Goal: Task Accomplishment & Management: Manage account settings

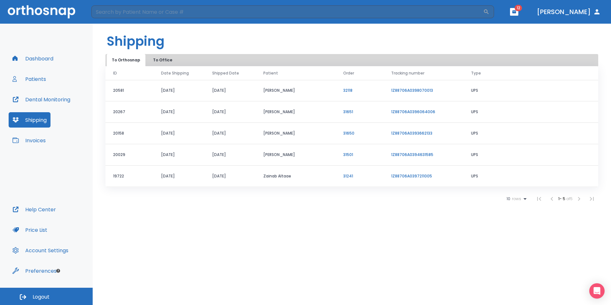
click at [45, 56] on button "Dashboard" at bounding box center [33, 58] width 49 height 15
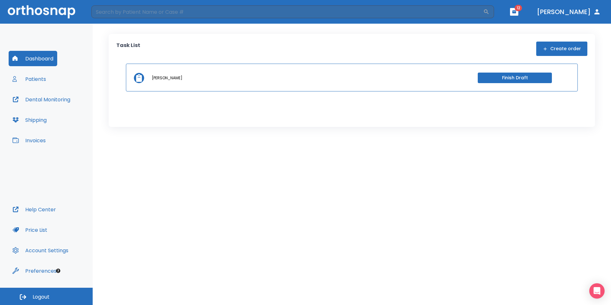
click at [36, 95] on button "Dental Monitoring" at bounding box center [41, 99] width 65 height 15
click at [42, 119] on button "Shipping" at bounding box center [30, 119] width 42 height 15
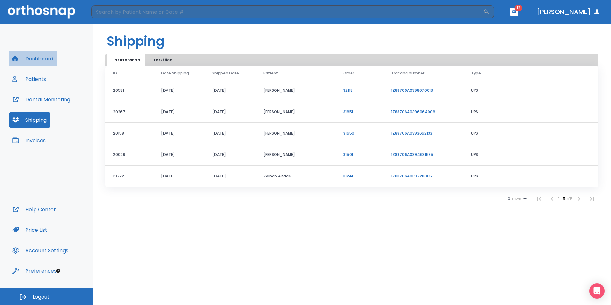
click at [32, 58] on button "Dashboard" at bounding box center [33, 58] width 49 height 15
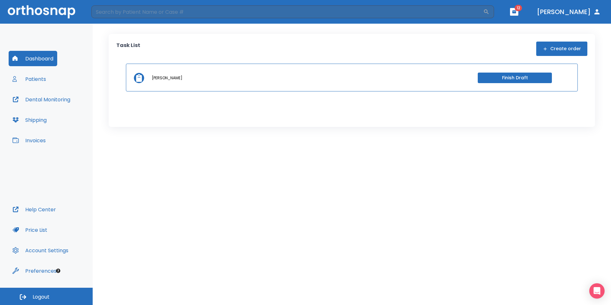
click at [225, 87] on div "[PERSON_NAME] Finish Draft" at bounding box center [352, 78] width 452 height 28
drag, startPoint x: 136, startPoint y: 69, endPoint x: 154, endPoint y: 69, distance: 18.5
click at [139, 69] on div "[PERSON_NAME] Finish Draft" at bounding box center [352, 78] width 452 height 28
click at [504, 76] on button "Finish Draft" at bounding box center [514, 77] width 74 height 11
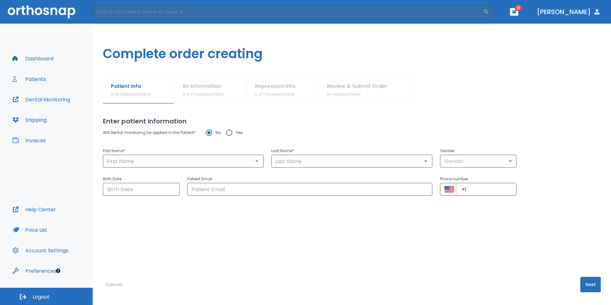
type input "[PERSON_NAME]"
type input "0"
type input "[DATE]"
type input "[EMAIL_ADDRESS][DOMAIN_NAME]"
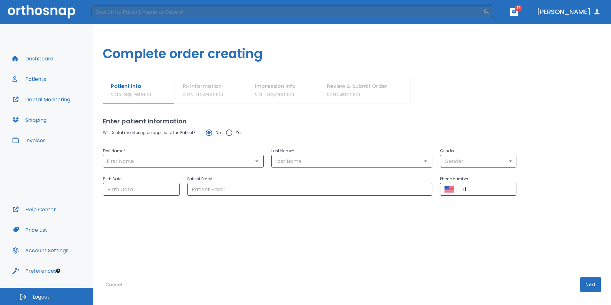
type input "[PHONE_NUMBER]"
radio input "false"
radio input "true"
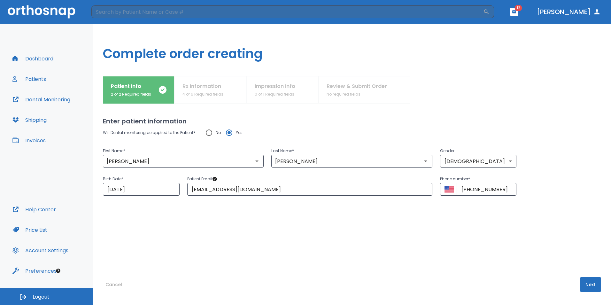
click at [42, 100] on button "Dental Monitoring" at bounding box center [41, 99] width 65 height 15
click at [42, 90] on div "Dashboard Patients Dental Monitoring Shipping Invoices" at bounding box center [46, 126] width 75 height 151
click at [43, 99] on button "Dental Monitoring" at bounding box center [41, 99] width 65 height 15
click at [38, 10] on img at bounding box center [42, 11] width 68 height 13
click at [41, 64] on button "Dashboard" at bounding box center [33, 58] width 49 height 15
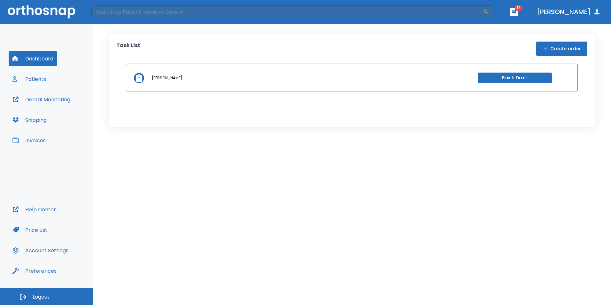
drag, startPoint x: 219, startPoint y: 75, endPoint x: 278, endPoint y: 71, distance: 58.6
click at [219, 75] on div "[PERSON_NAME]" at bounding box center [294, 78] width 285 height 6
click at [537, 75] on button "Finish Draft" at bounding box center [514, 77] width 74 height 11
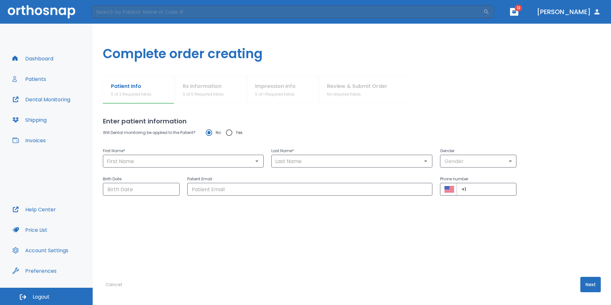
type input "[PERSON_NAME]"
type input "0"
type input "[DATE]"
type input "[EMAIL_ADDRESS][DOMAIN_NAME]"
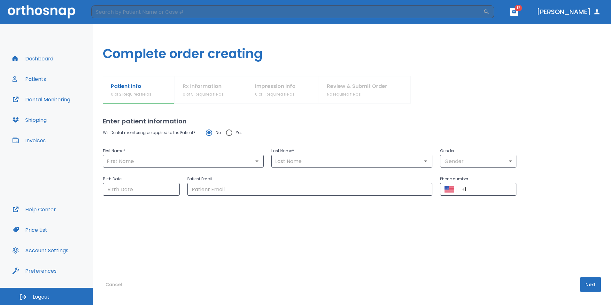
type input "[PHONE_NUMBER]"
radio input "false"
radio input "true"
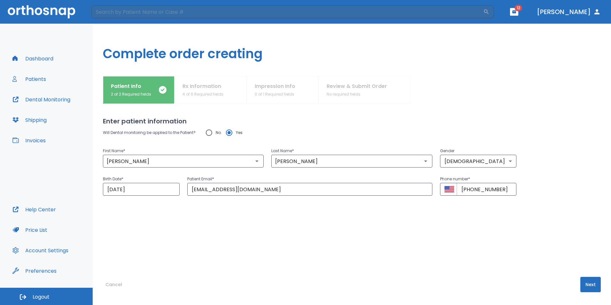
click at [196, 91] on div "Patient Info 2 of 2 Required fields Rx Information 4 of 6 Required fields Impre…" at bounding box center [352, 89] width 498 height 27
click at [270, 92] on div "Patient Info 2 of 2 Required fields Rx Information 4 of 6 Required fields Impre…" at bounding box center [352, 89] width 498 height 27
click at [372, 100] on div "Patient Info 2 of 2 Required fields Rx Information 4 of 6 Required fields Impre…" at bounding box center [352, 89] width 498 height 27
click at [33, 79] on button "Patients" at bounding box center [29, 78] width 41 height 15
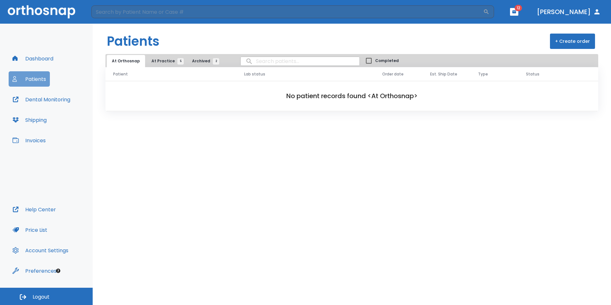
click at [32, 79] on button "Patients" at bounding box center [29, 78] width 41 height 15
click at [163, 64] on button "At Practice 5" at bounding box center [165, 61] width 39 height 12
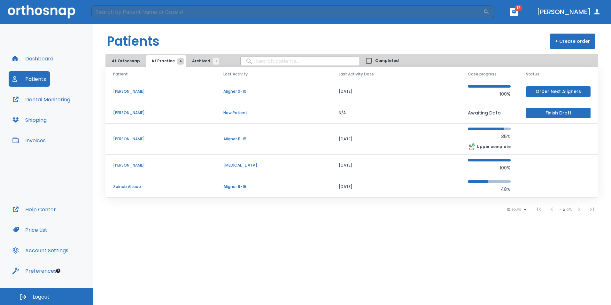
click at [240, 186] on p "Aligner 6-15" at bounding box center [273, 187] width 100 height 6
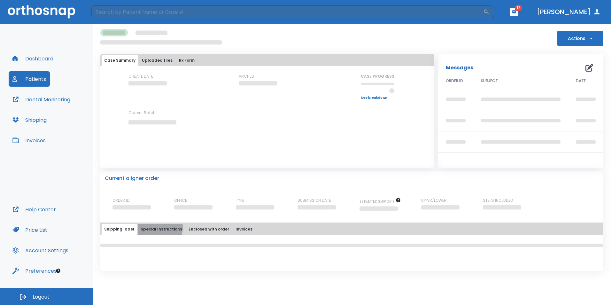
click at [154, 227] on button "Special Instructions" at bounding box center [161, 229] width 47 height 11
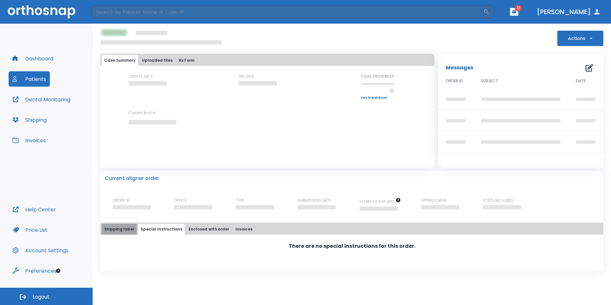
click at [121, 229] on button "Shipping label" at bounding box center [119, 229] width 35 height 11
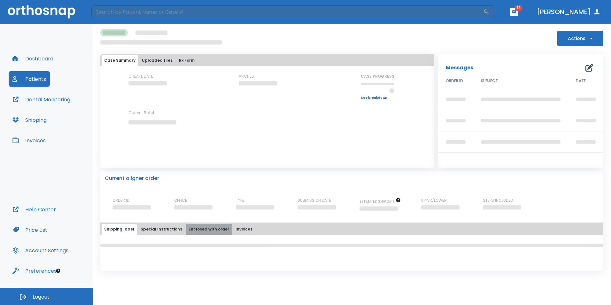
click at [205, 226] on button "Enclosed with order" at bounding box center [209, 229] width 46 height 11
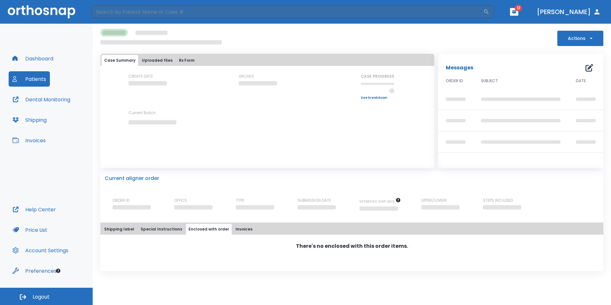
click at [153, 232] on button "Special Instructions" at bounding box center [161, 229] width 47 height 11
click at [145, 63] on button "Uploaded files" at bounding box center [157, 60] width 36 height 11
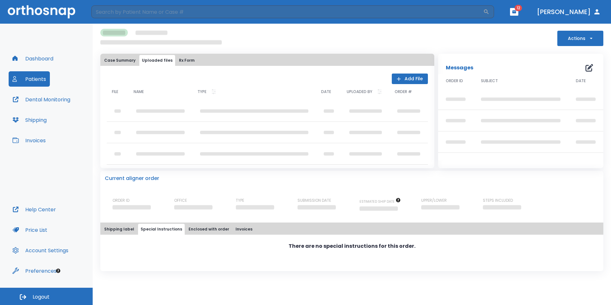
click at [188, 59] on button "Rx Form" at bounding box center [186, 60] width 21 height 11
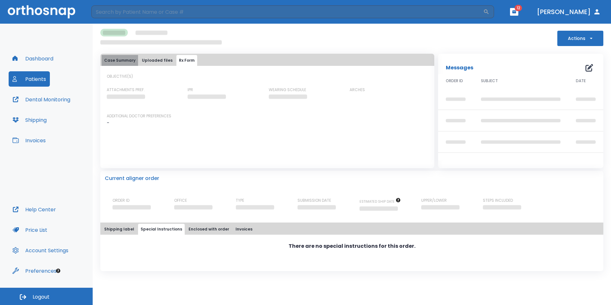
click at [126, 64] on button "Case Summary" at bounding box center [120, 60] width 36 height 11
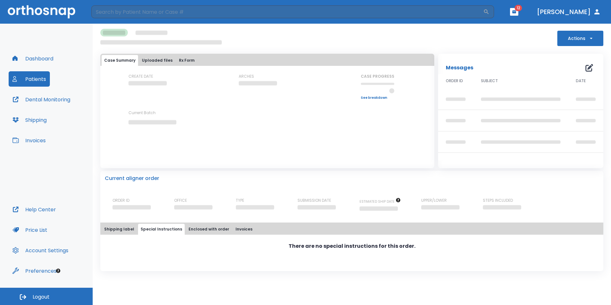
click at [103, 227] on button "Shipping label" at bounding box center [119, 229] width 35 height 11
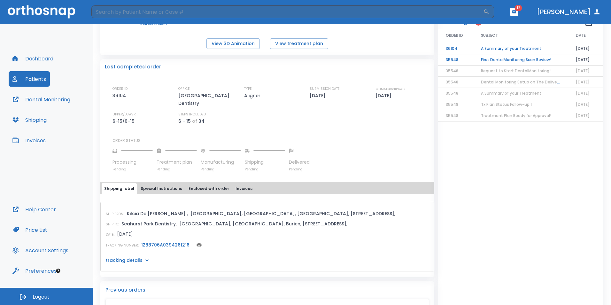
scroll to position [128, 0]
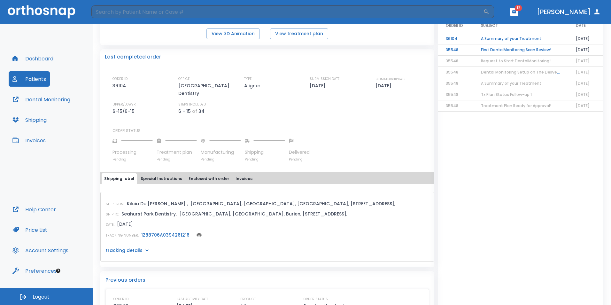
click at [170, 233] on link "1Z88706A0394261216" at bounding box center [165, 235] width 48 height 6
